Goal: Transaction & Acquisition: Purchase product/service

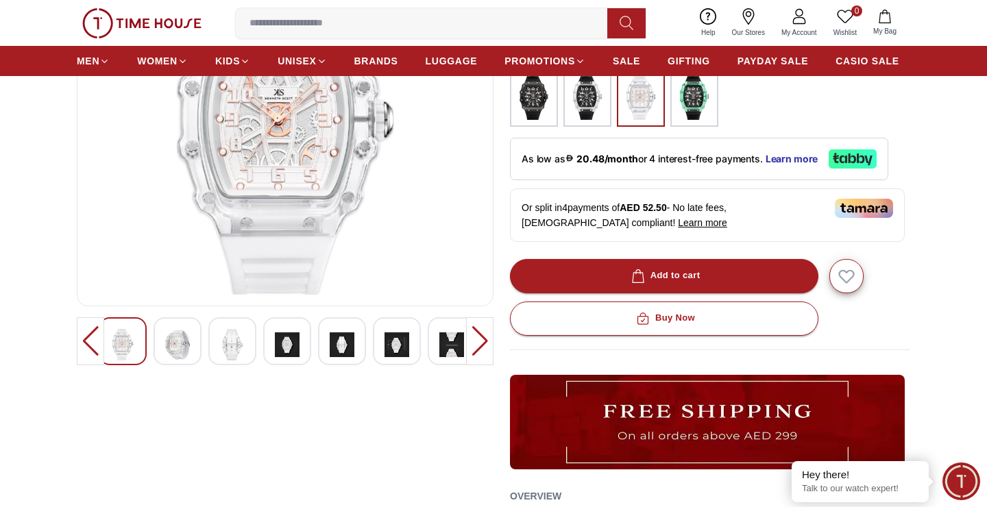
scroll to position [97, 0]
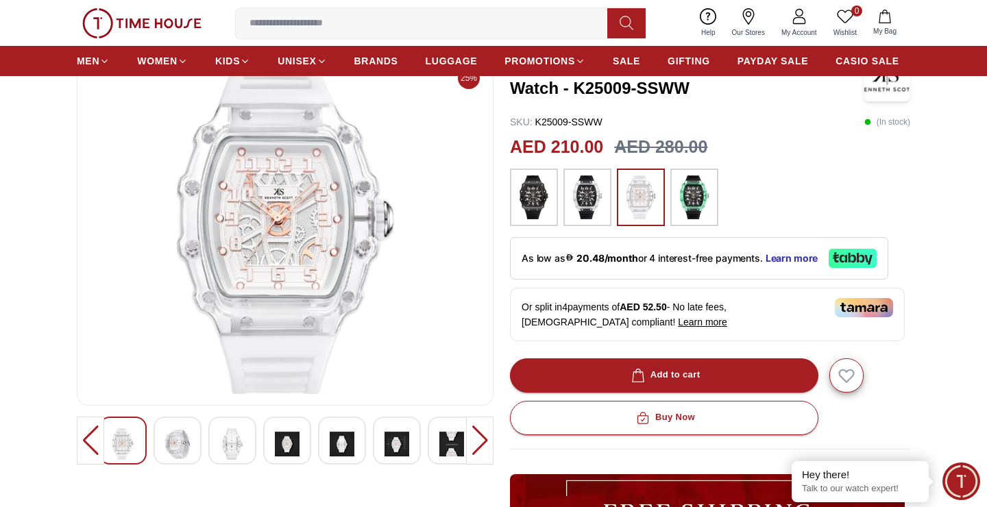
click at [189, 440] on img at bounding box center [177, 445] width 25 height 32
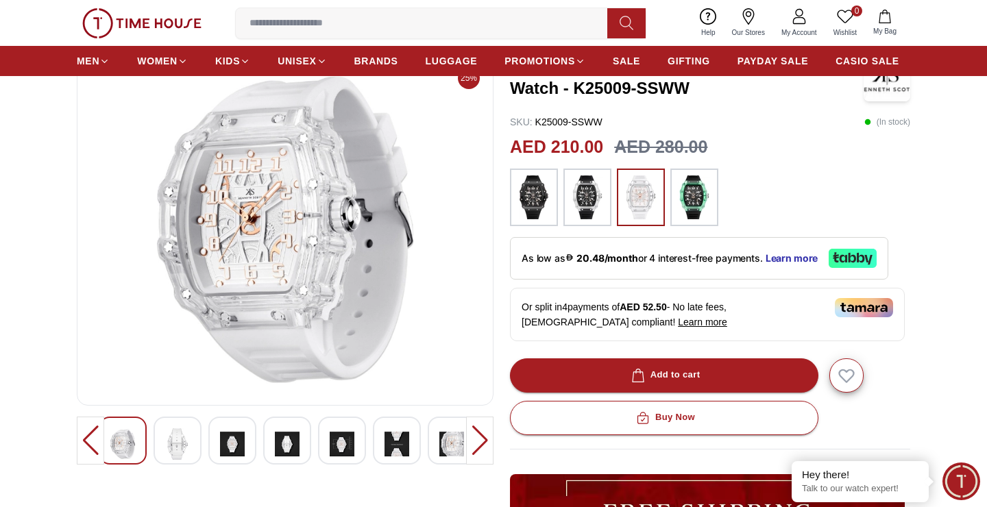
click at [233, 444] on img at bounding box center [232, 445] width 25 height 32
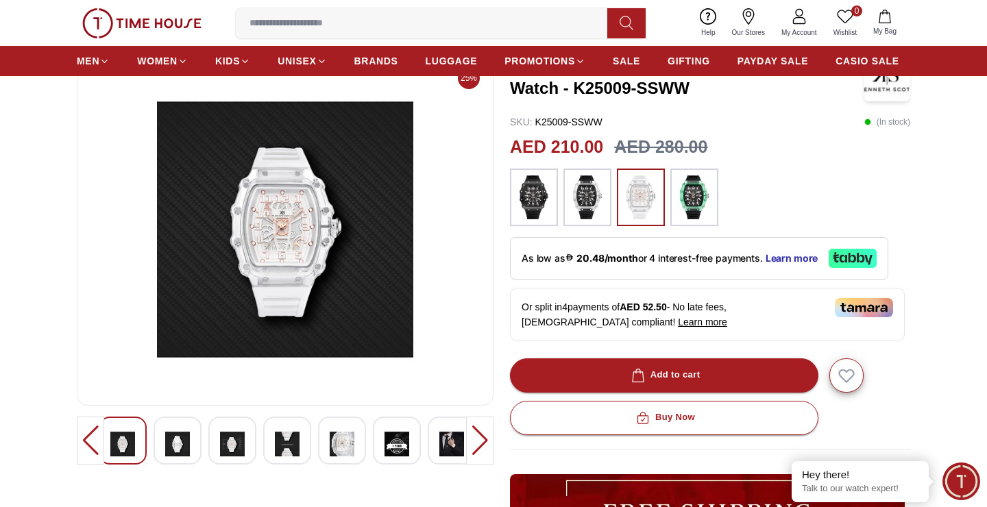
click at [242, 443] on img at bounding box center [232, 445] width 25 height 32
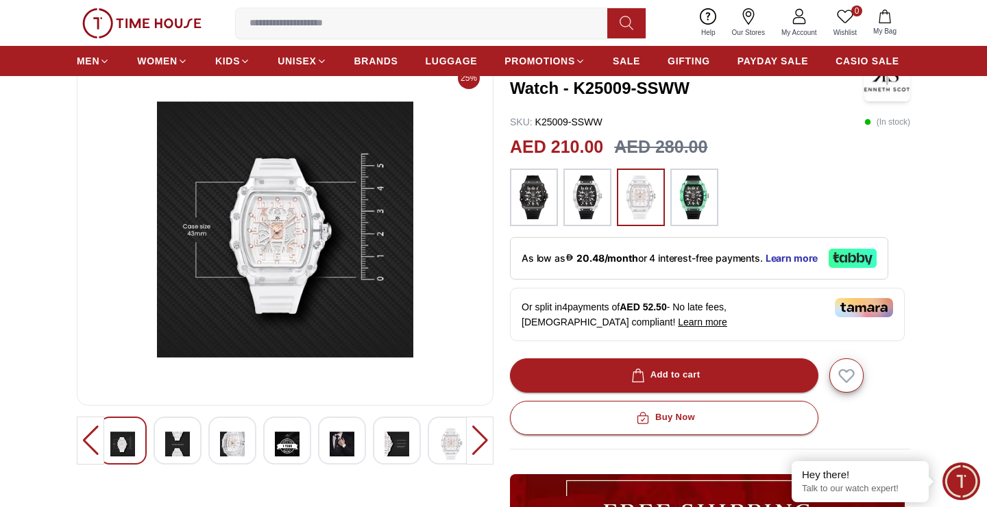
click at [287, 446] on img at bounding box center [287, 445] width 25 height 32
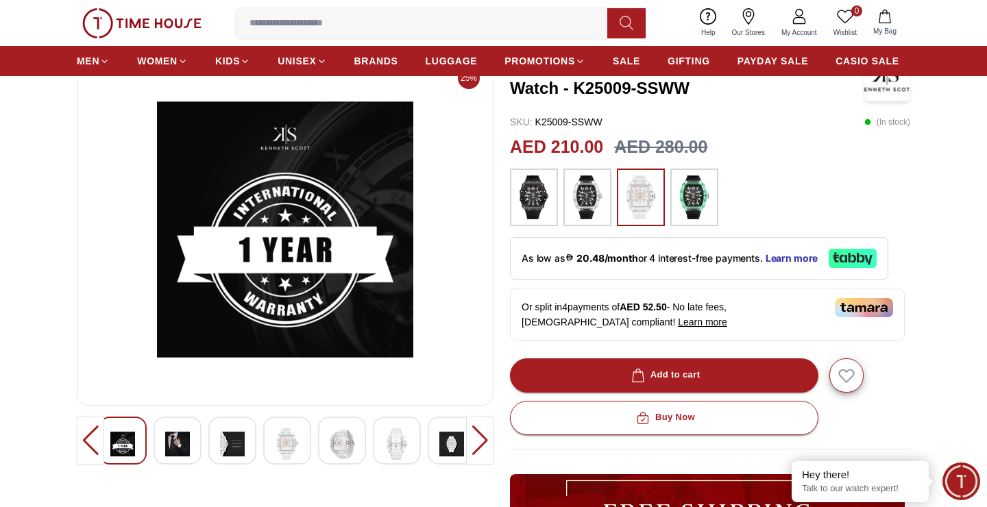
click at [322, 448] on div at bounding box center [342, 441] width 48 height 48
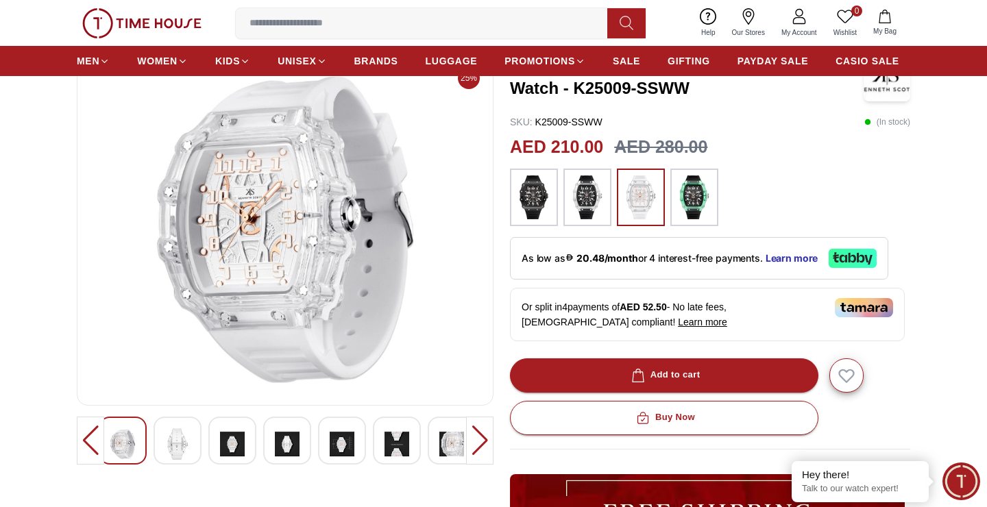
click at [378, 442] on div at bounding box center [397, 441] width 48 height 48
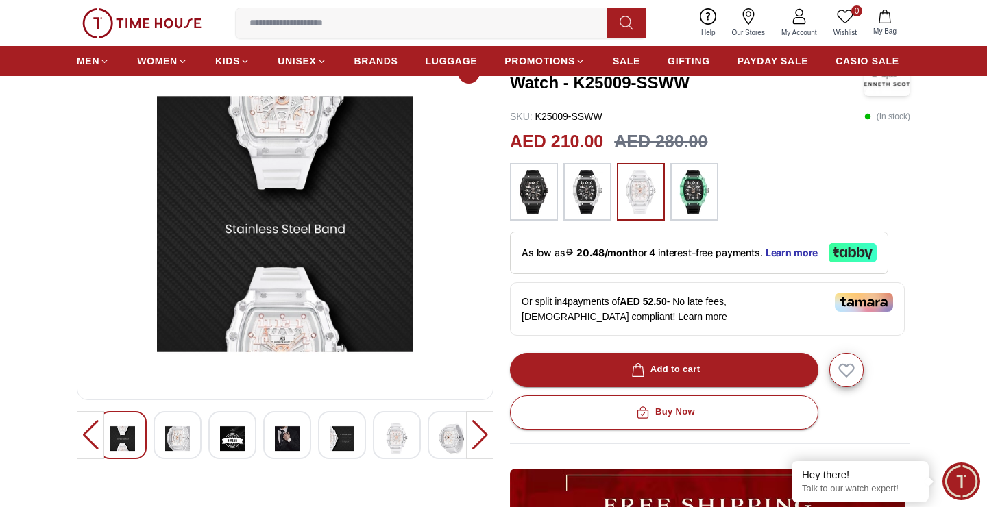
scroll to position [108, 0]
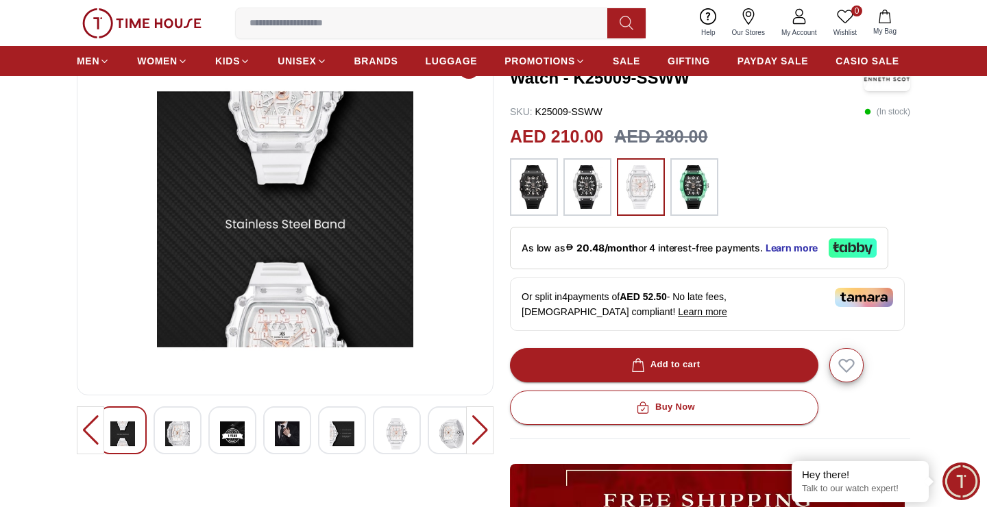
click at [445, 437] on img at bounding box center [452, 434] width 25 height 32
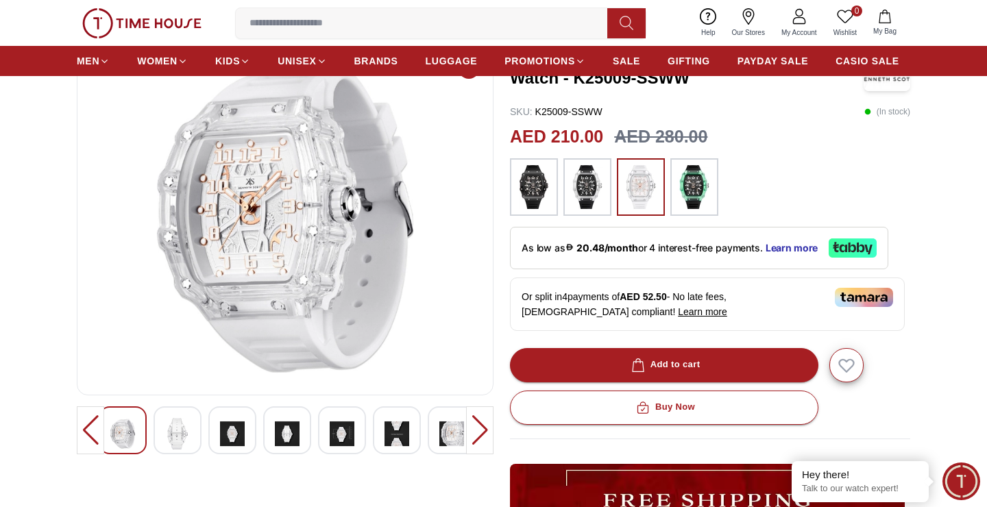
click at [473, 435] on div at bounding box center [479, 431] width 27 height 48
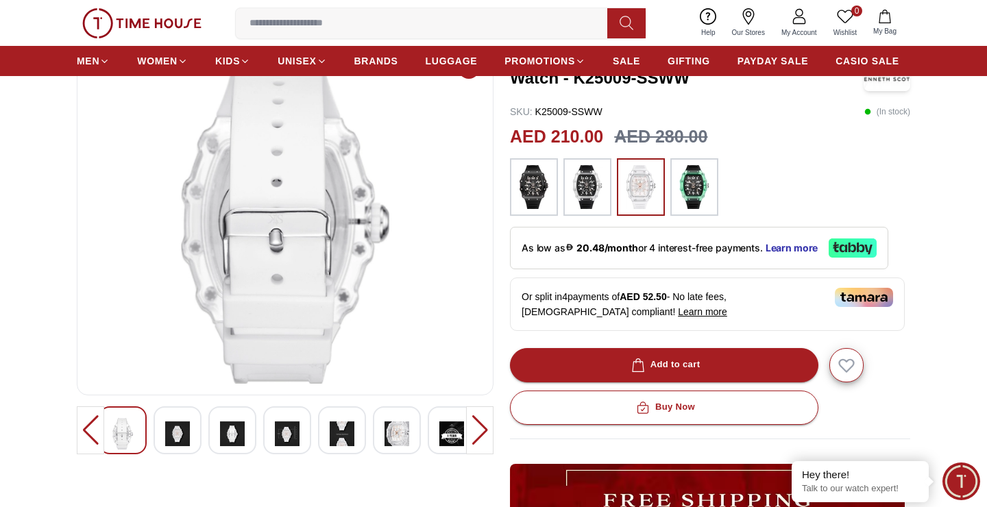
click at [448, 439] on img at bounding box center [452, 434] width 25 height 32
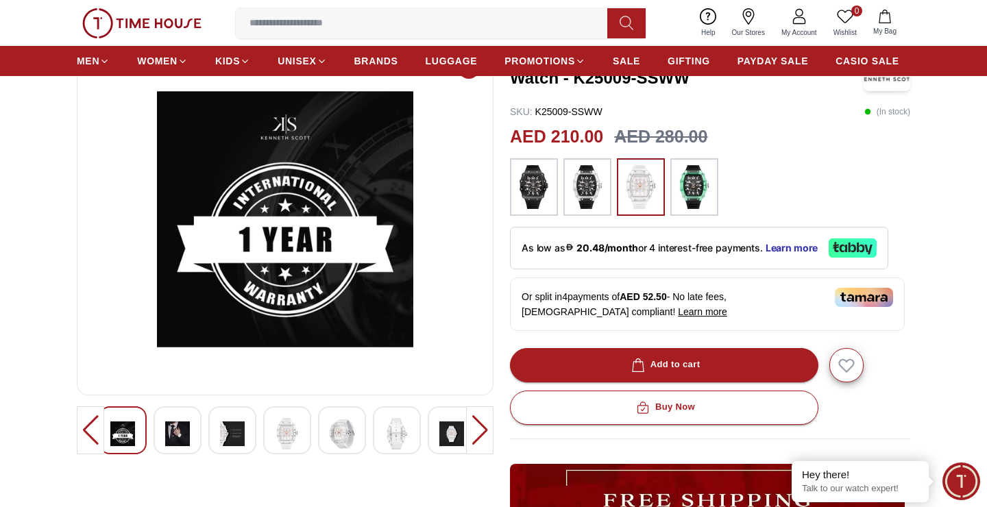
scroll to position [115, 0]
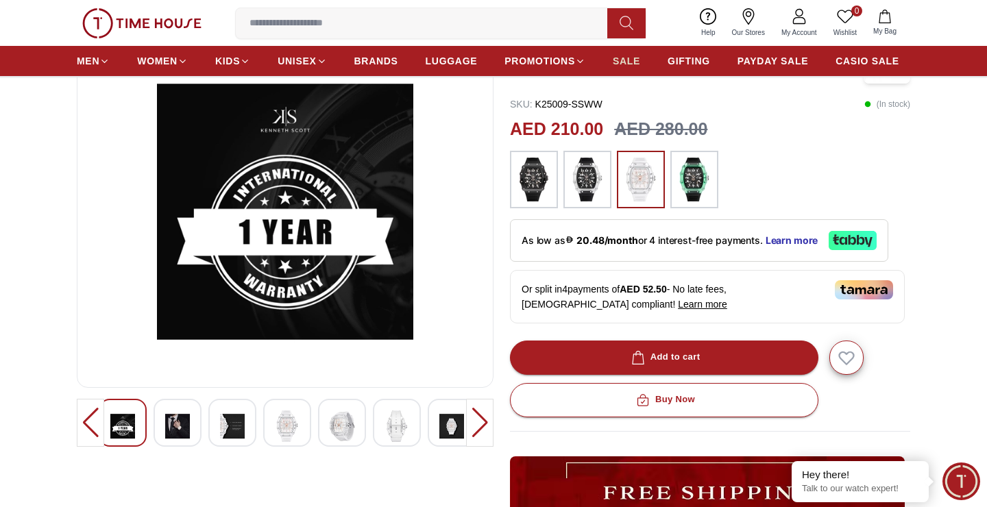
click at [631, 62] on span "SALE" at bounding box center [626, 61] width 27 height 14
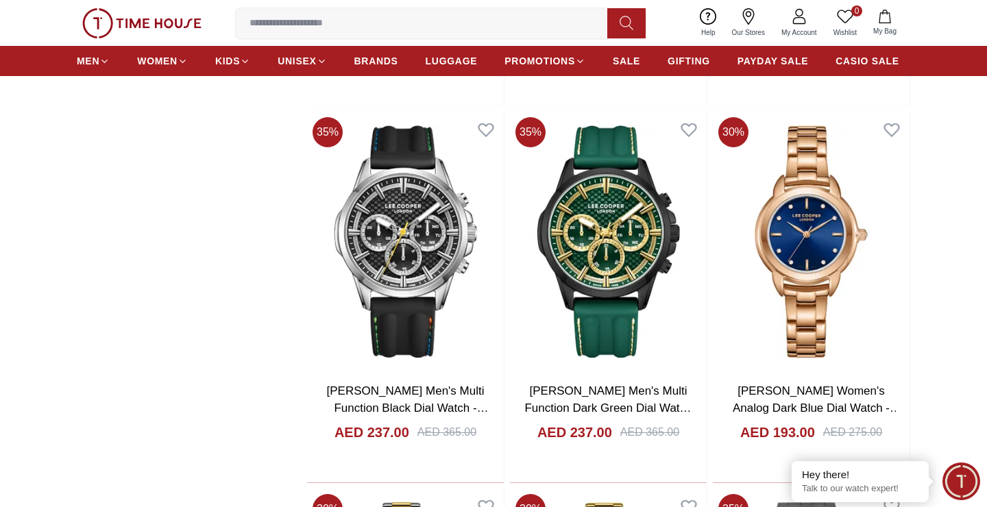
scroll to position [1969, 0]
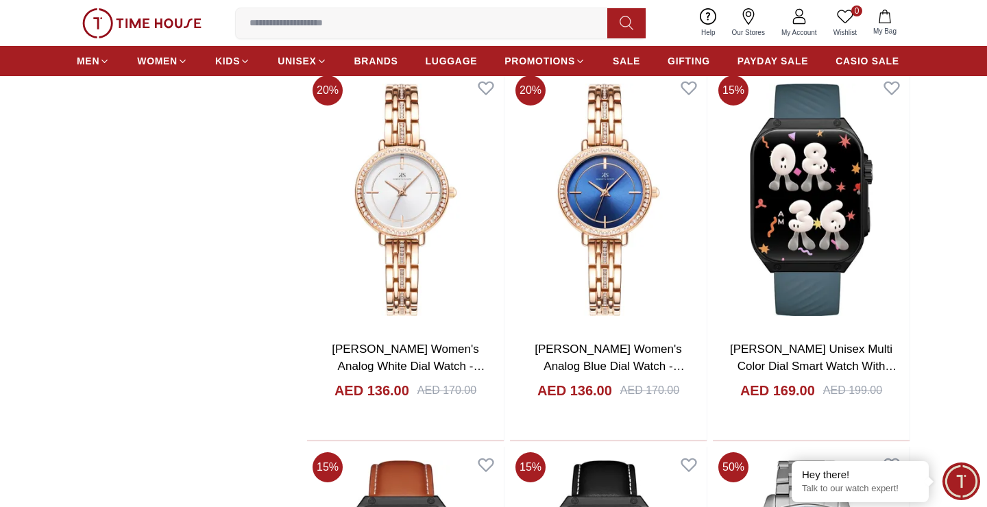
scroll to position [3825, 0]
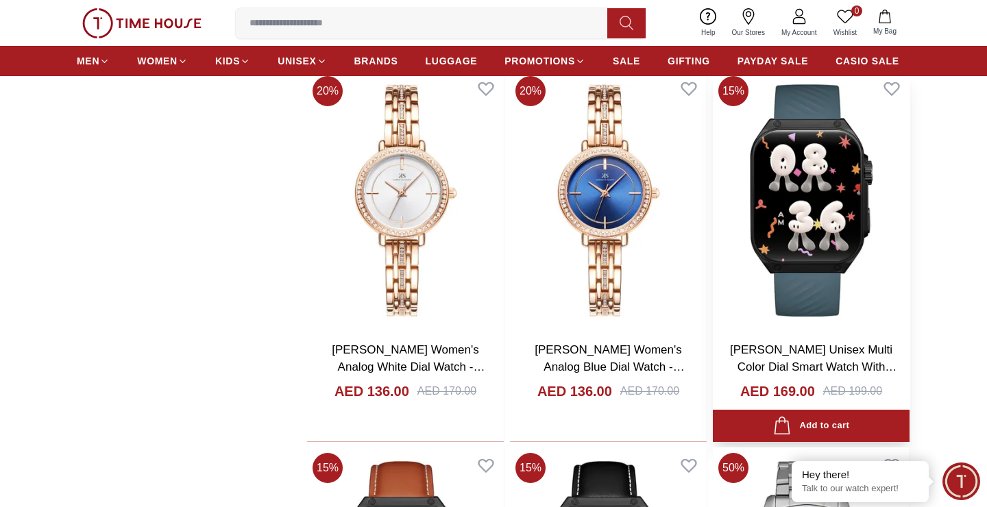
click at [808, 218] on img at bounding box center [811, 200] width 197 height 259
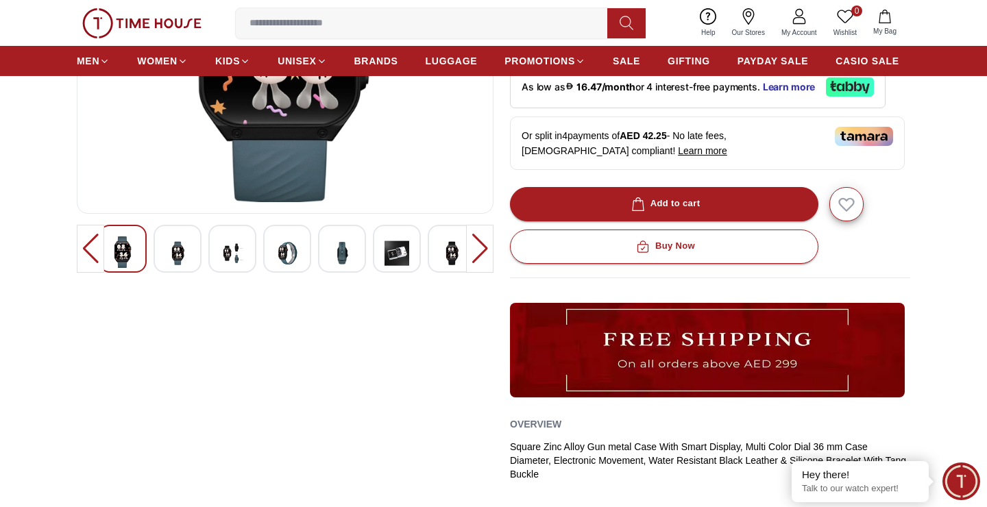
scroll to position [304, 0]
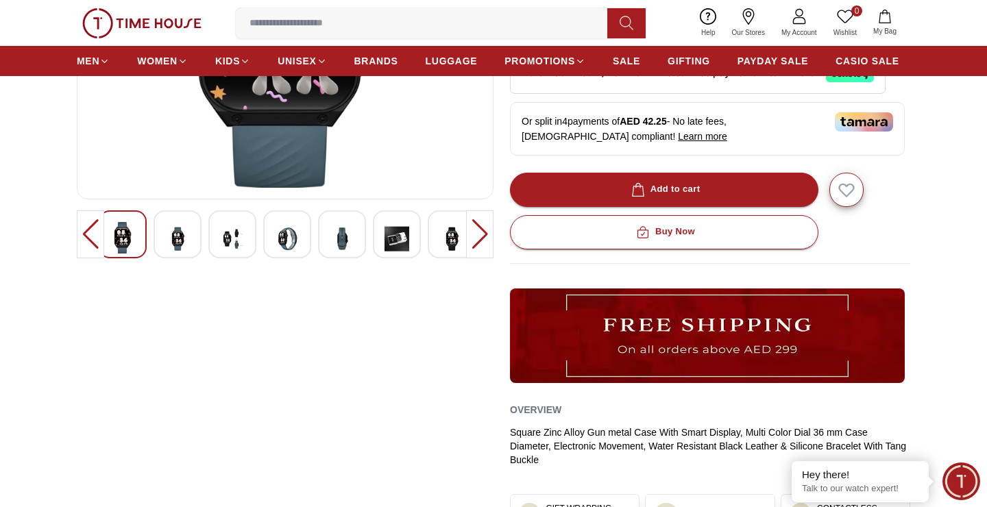
click at [173, 240] on img at bounding box center [177, 239] width 25 height 34
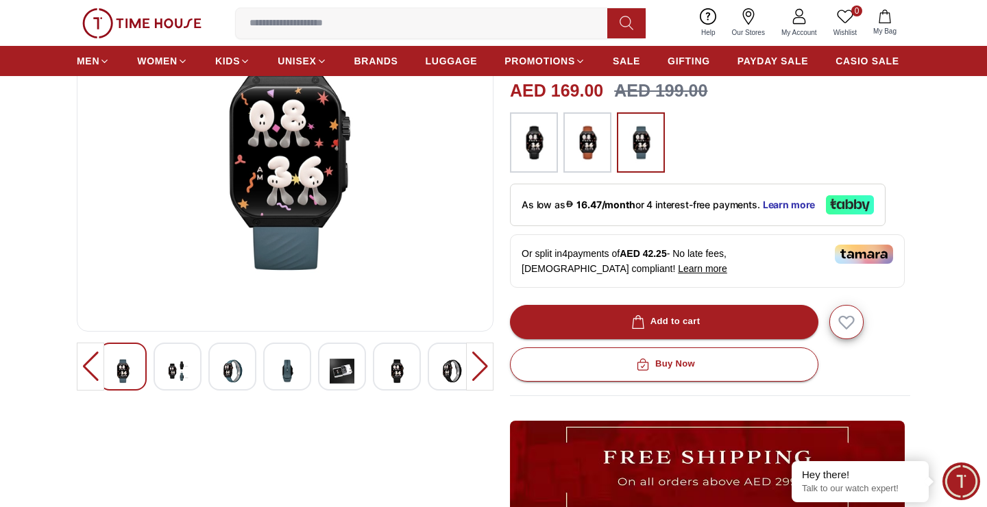
scroll to position [172, 0]
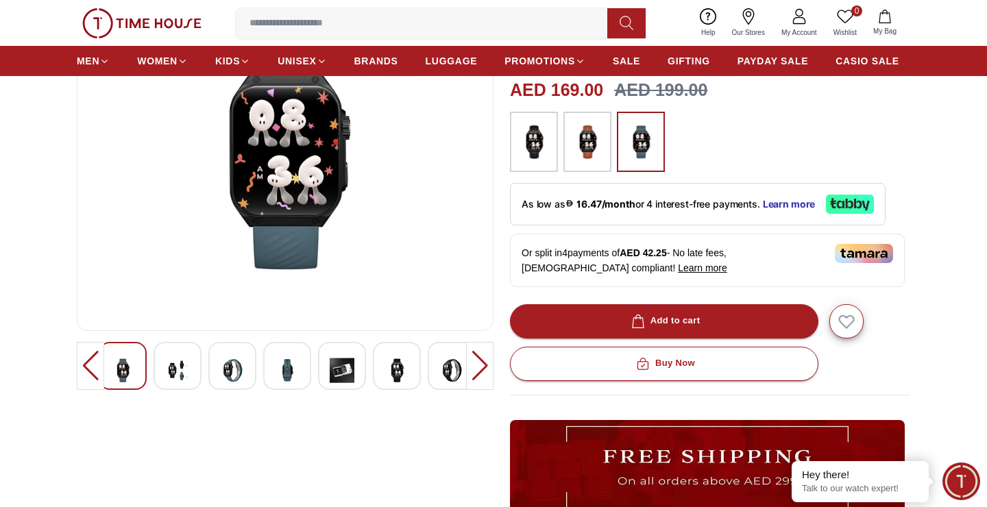
click at [224, 383] on img at bounding box center [232, 371] width 25 height 34
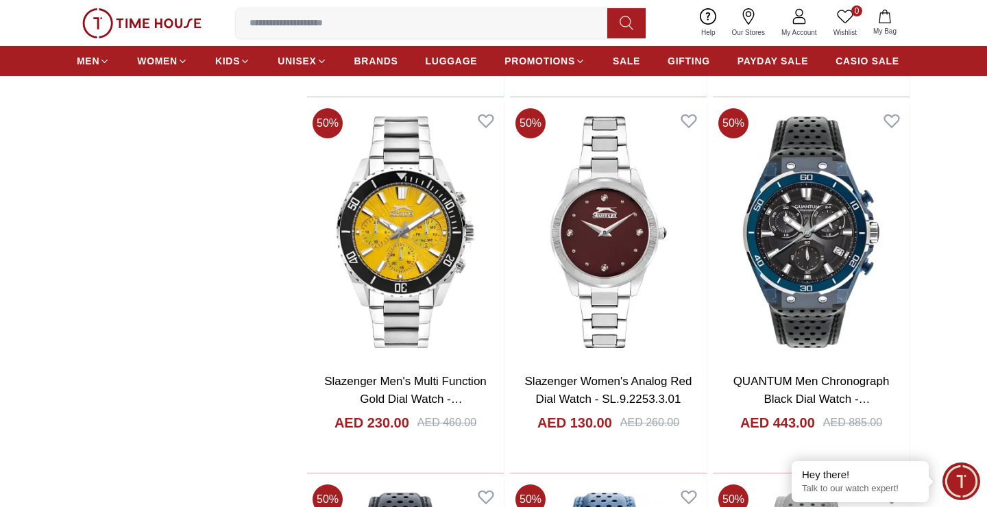
scroll to position [7115, 0]
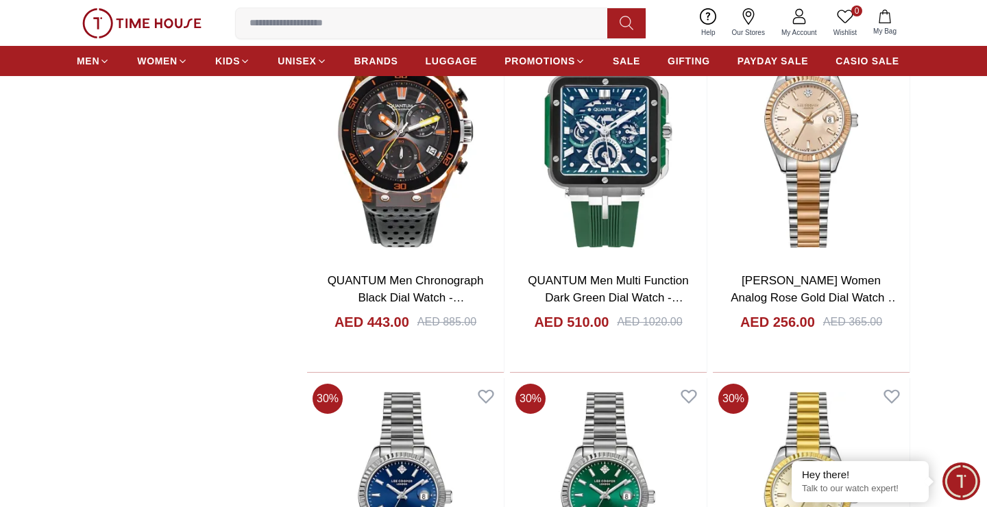
scroll to position [8011, 0]
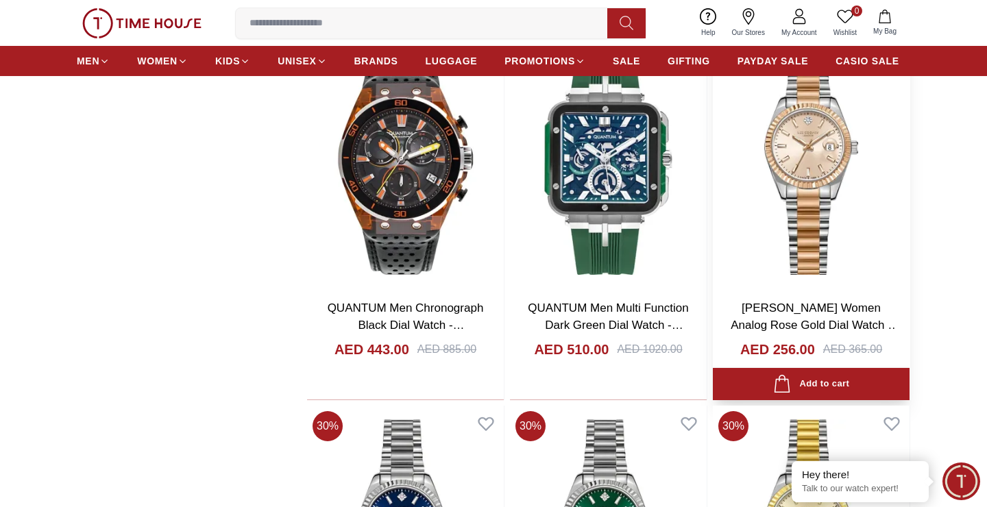
click at [760, 223] on img at bounding box center [811, 158] width 197 height 259
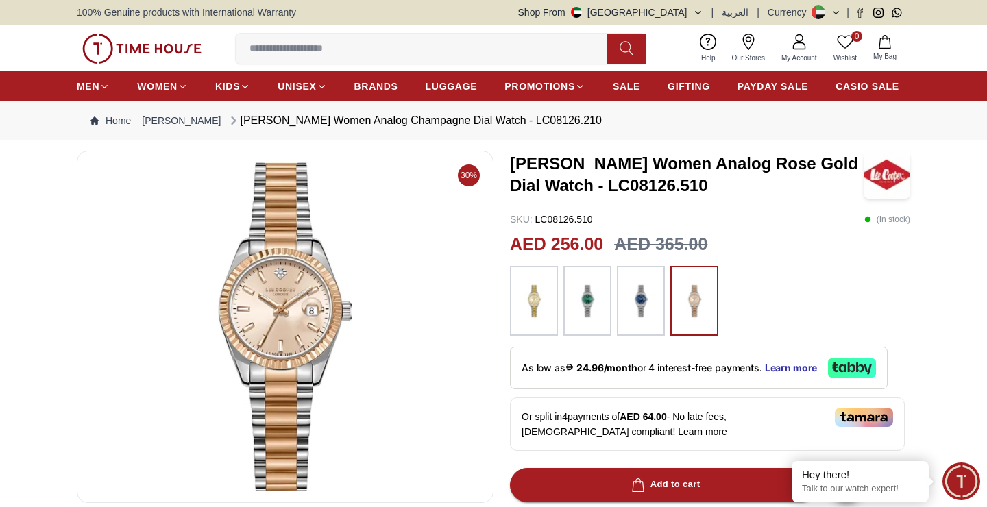
click at [332, 360] on img at bounding box center [285, 327] width 394 height 329
click at [346, 345] on img at bounding box center [285, 327] width 394 height 329
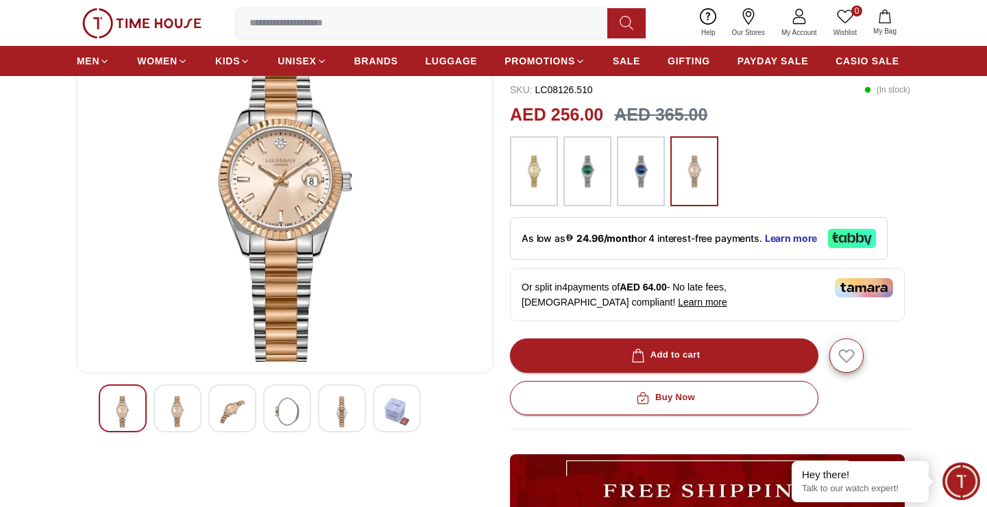
scroll to position [225, 0]
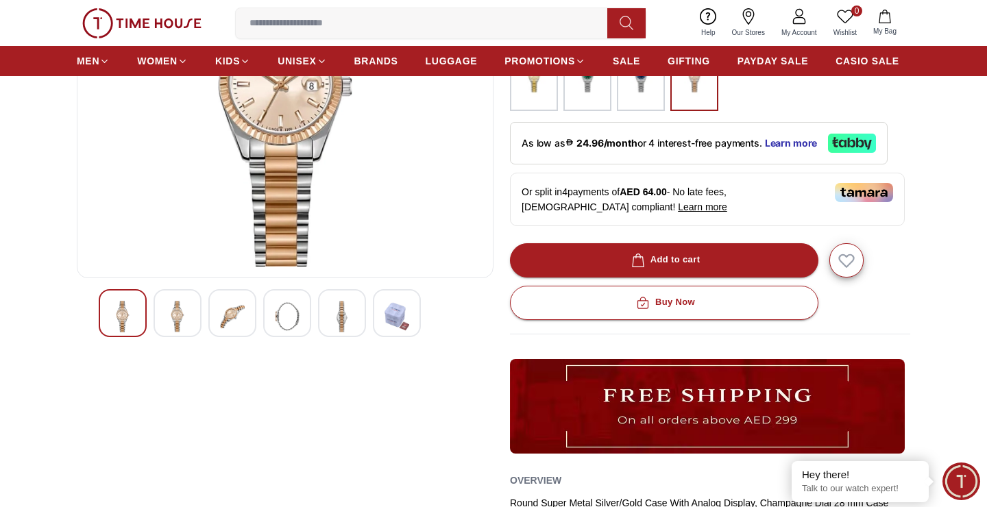
click at [117, 309] on img at bounding box center [122, 317] width 25 height 32
click at [182, 326] on img at bounding box center [177, 317] width 25 height 32
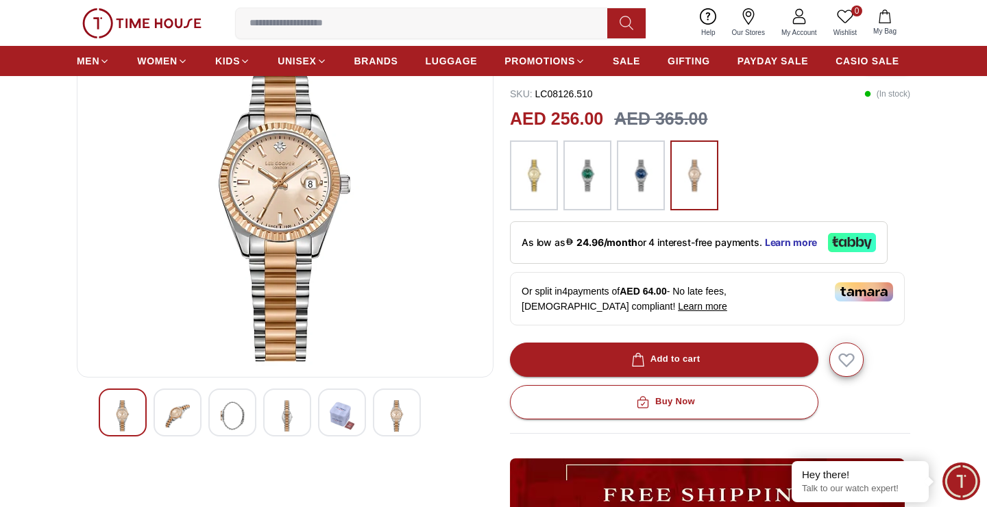
scroll to position [64, 0]
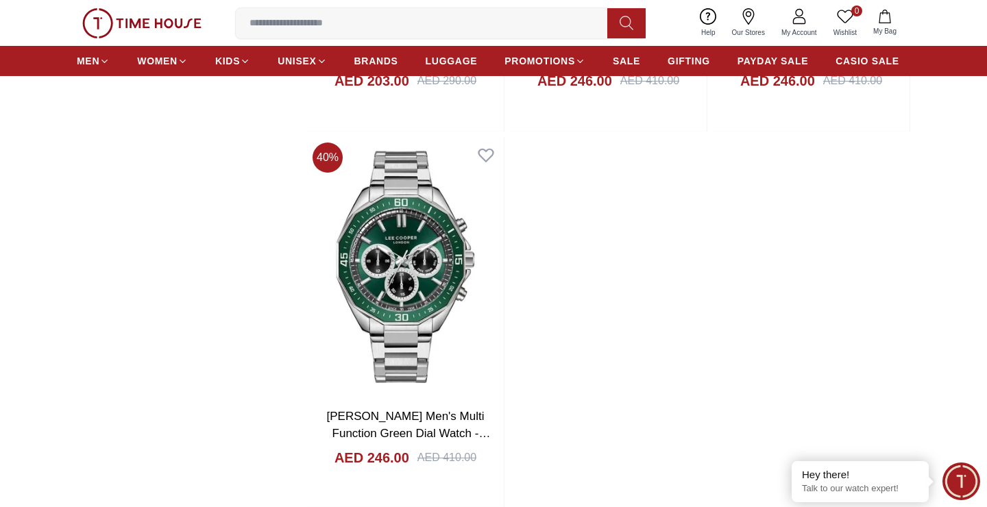
scroll to position [12790, 0]
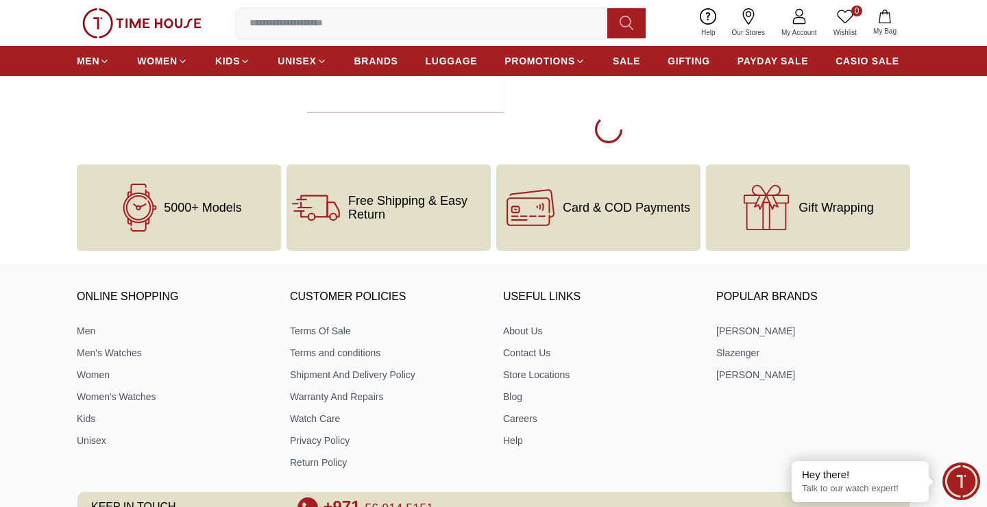
scroll to position [13197, 0]
